Goal: Check status: Check status

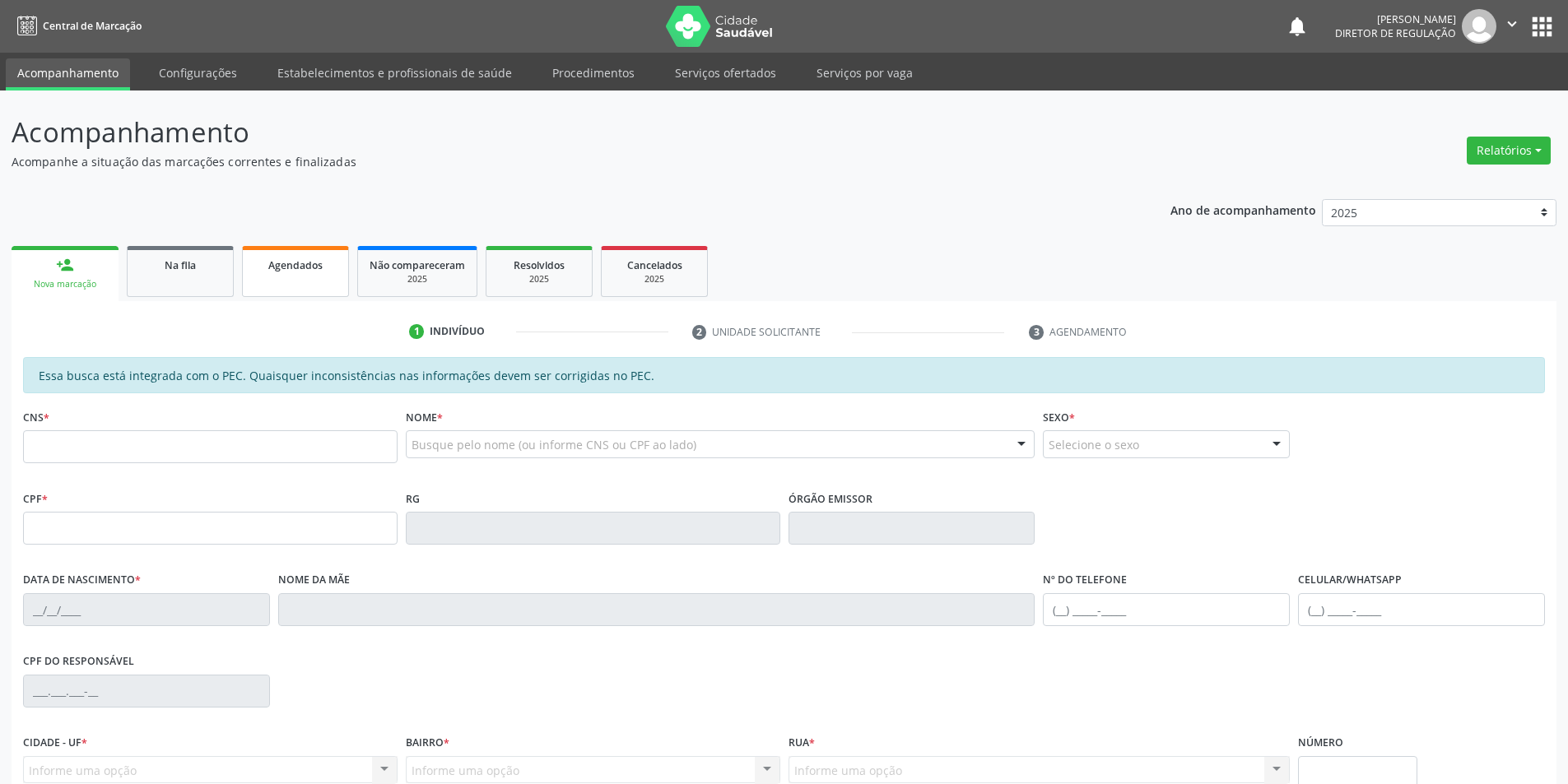
click at [296, 261] on span "Agendados" at bounding box center [295, 265] width 54 height 14
select select "7"
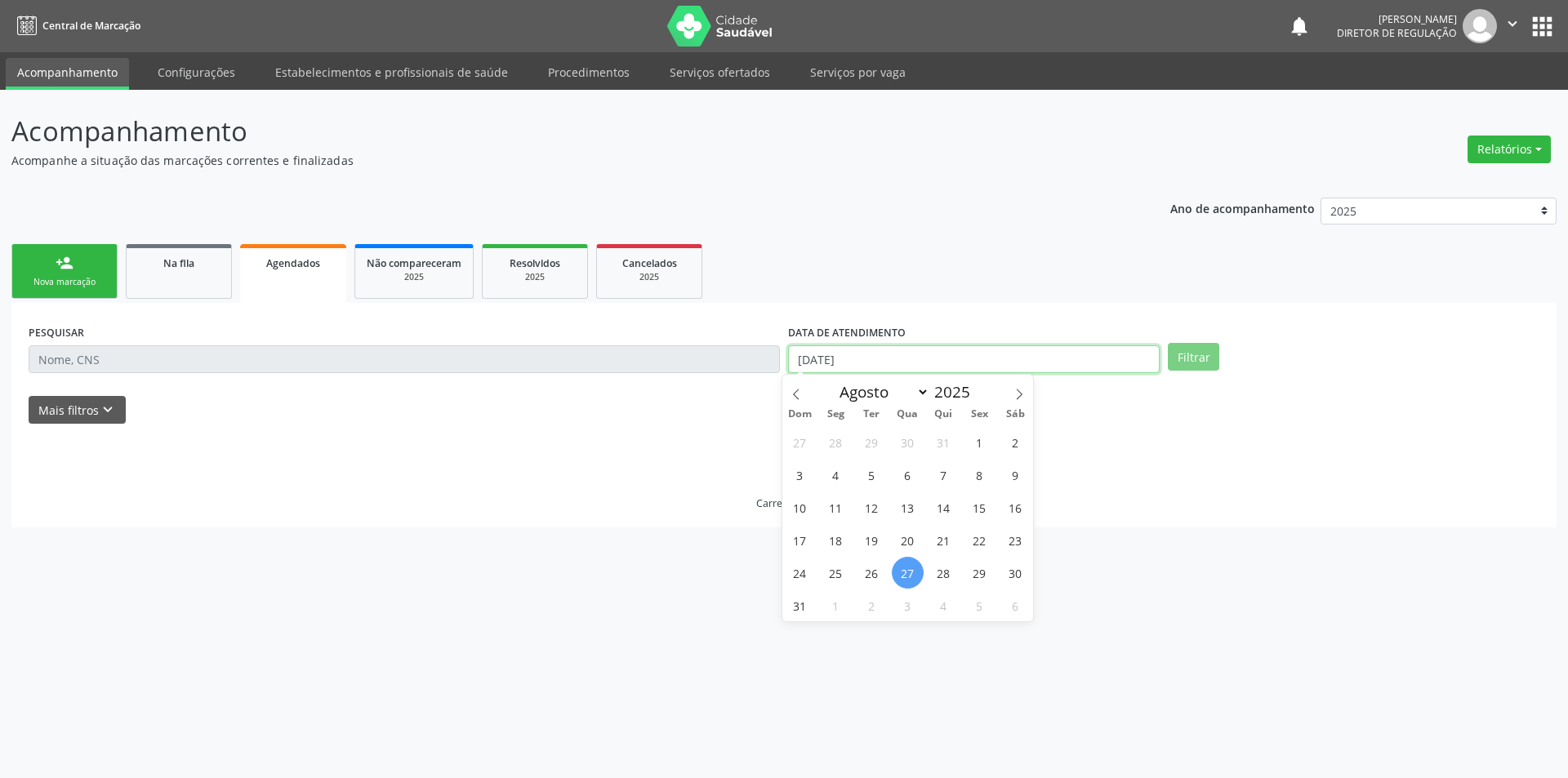
click at [891, 361] on input "[DATE]" at bounding box center [974, 359] width 372 height 28
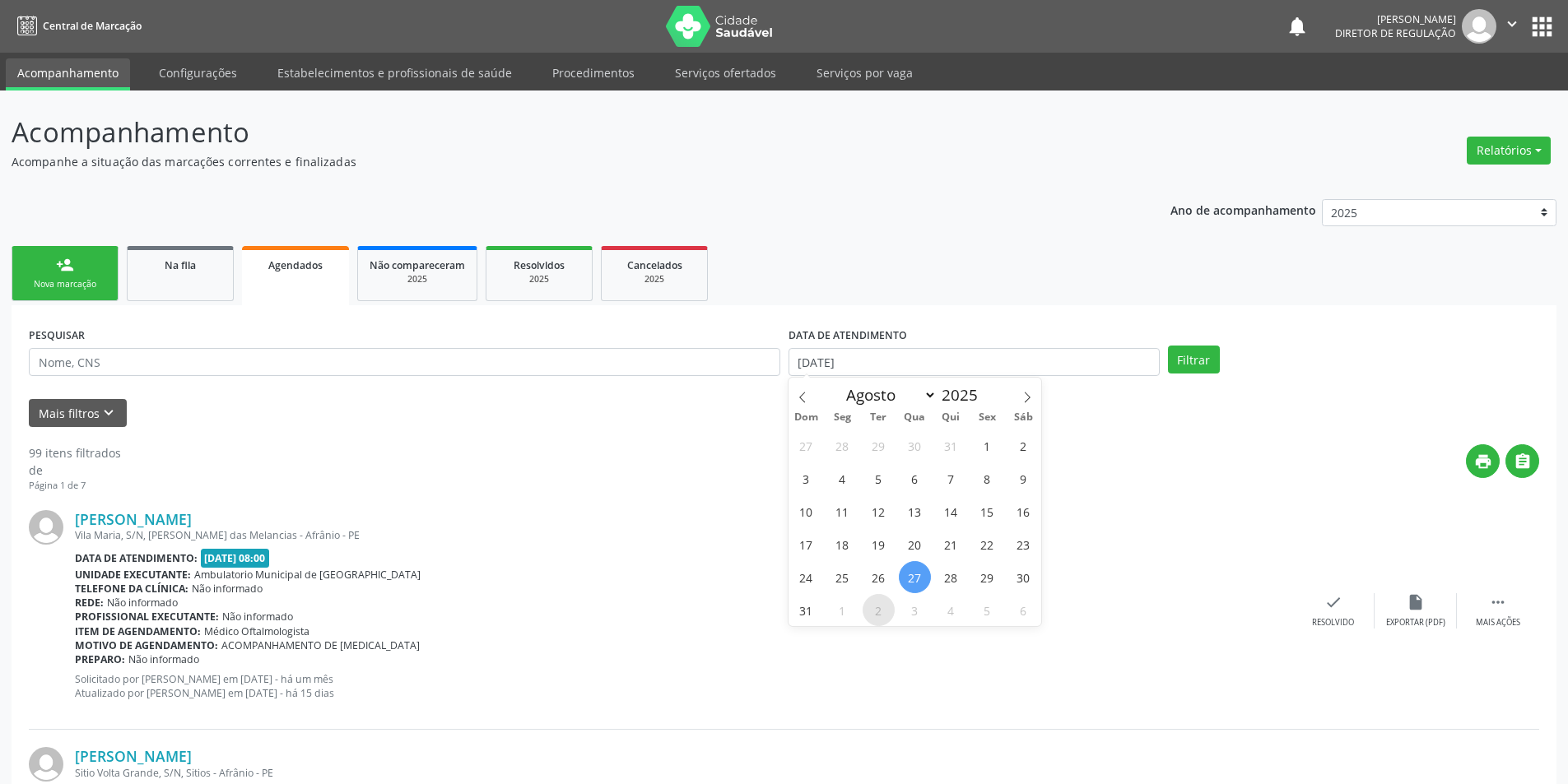
click at [883, 608] on span "2" at bounding box center [879, 610] width 32 height 32
type input "[DATE]"
click at [883, 608] on span "2" at bounding box center [879, 610] width 32 height 32
click at [883, 608] on div "Rede: Não informado" at bounding box center [683, 602] width 1218 height 14
click at [411, 361] on input "text" at bounding box center [405, 362] width 752 height 28
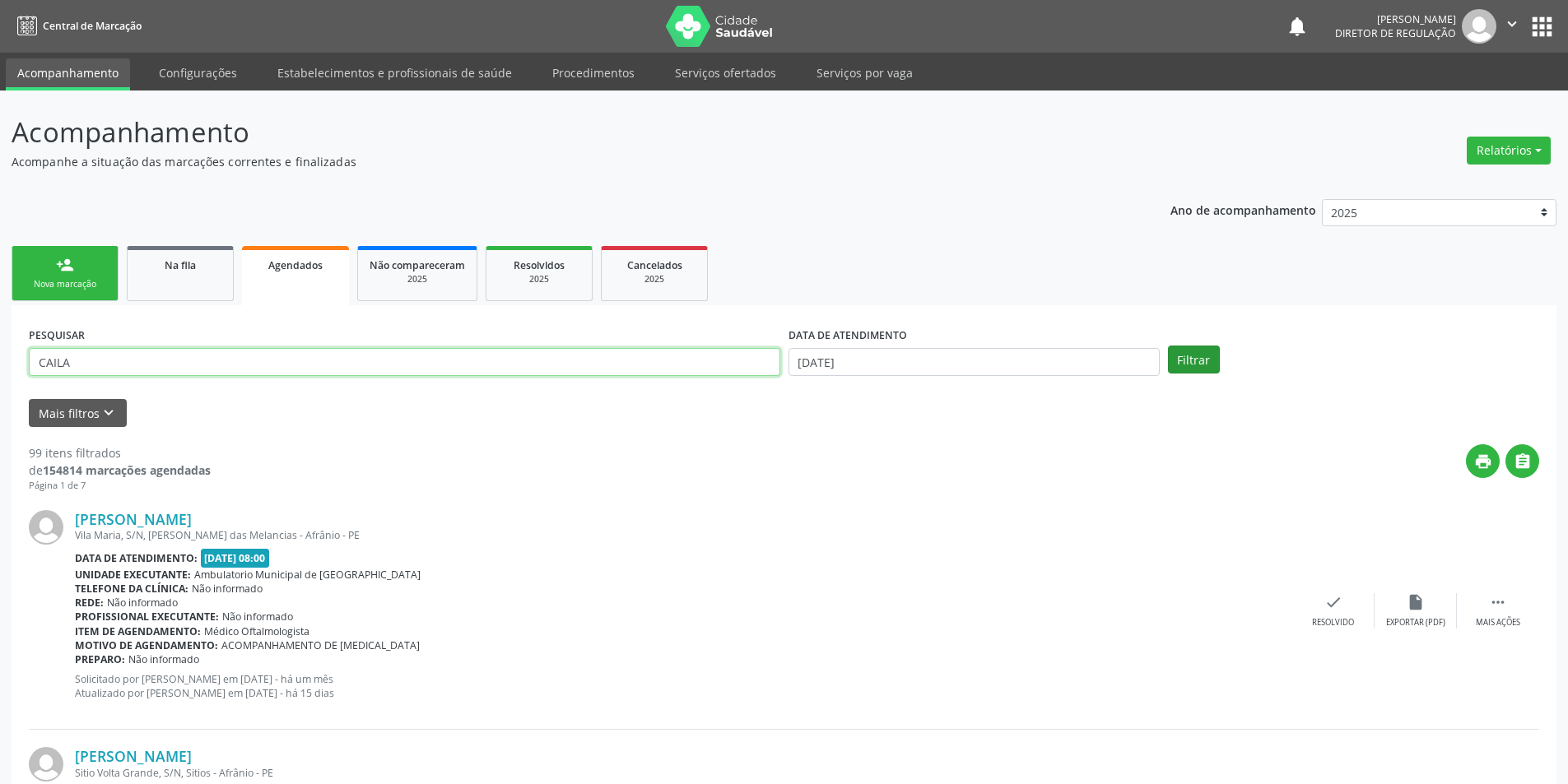
type input "CAILA"
click at [1210, 359] on button "Filtrar" at bounding box center [1194, 359] width 52 height 28
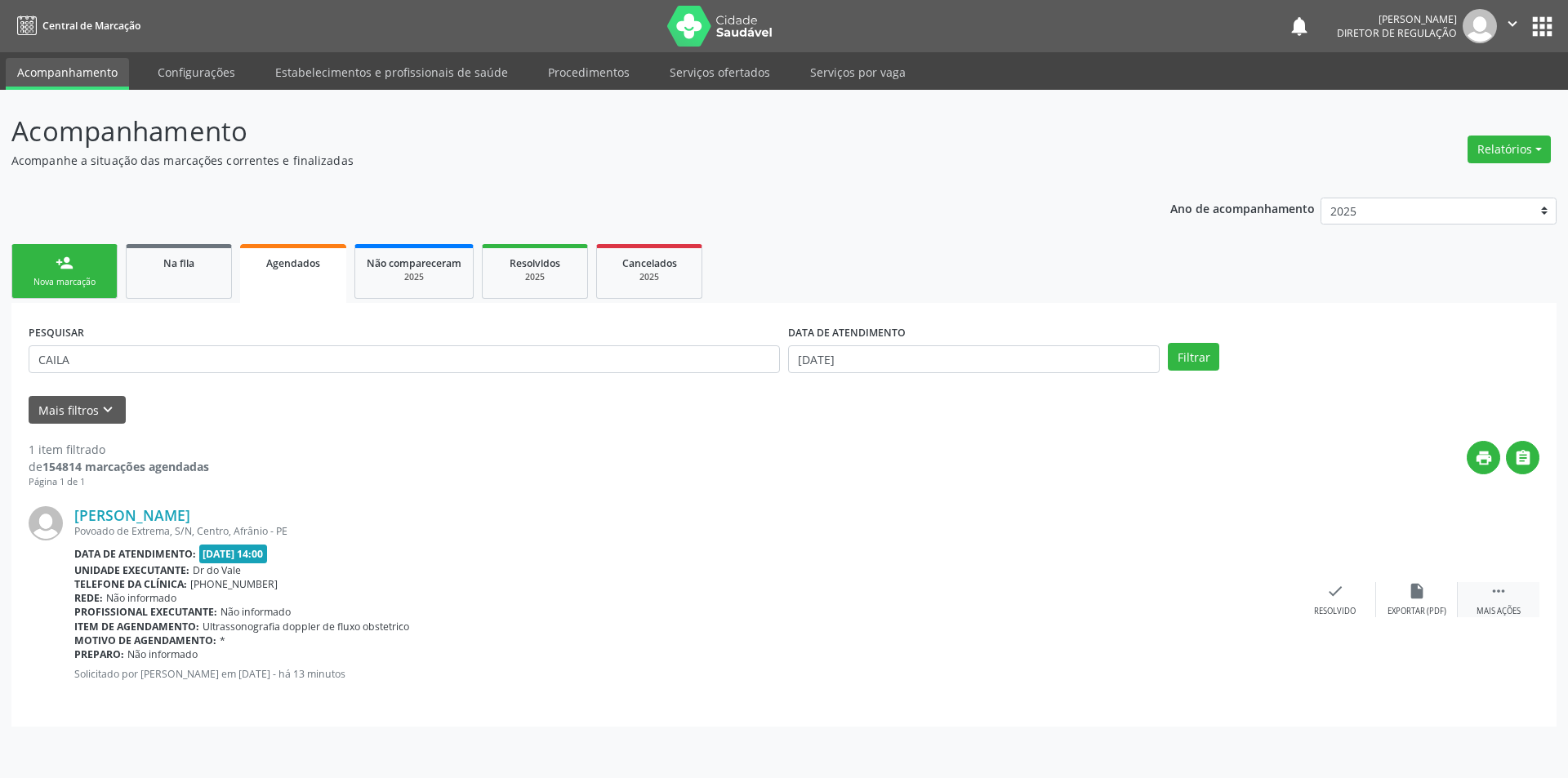
click at [1499, 593] on icon "" at bounding box center [1498, 591] width 18 height 18
click at [1187, 595] on div "print Imprimir" at bounding box center [1171, 599] width 82 height 35
